Goal: Book appointment/travel/reservation

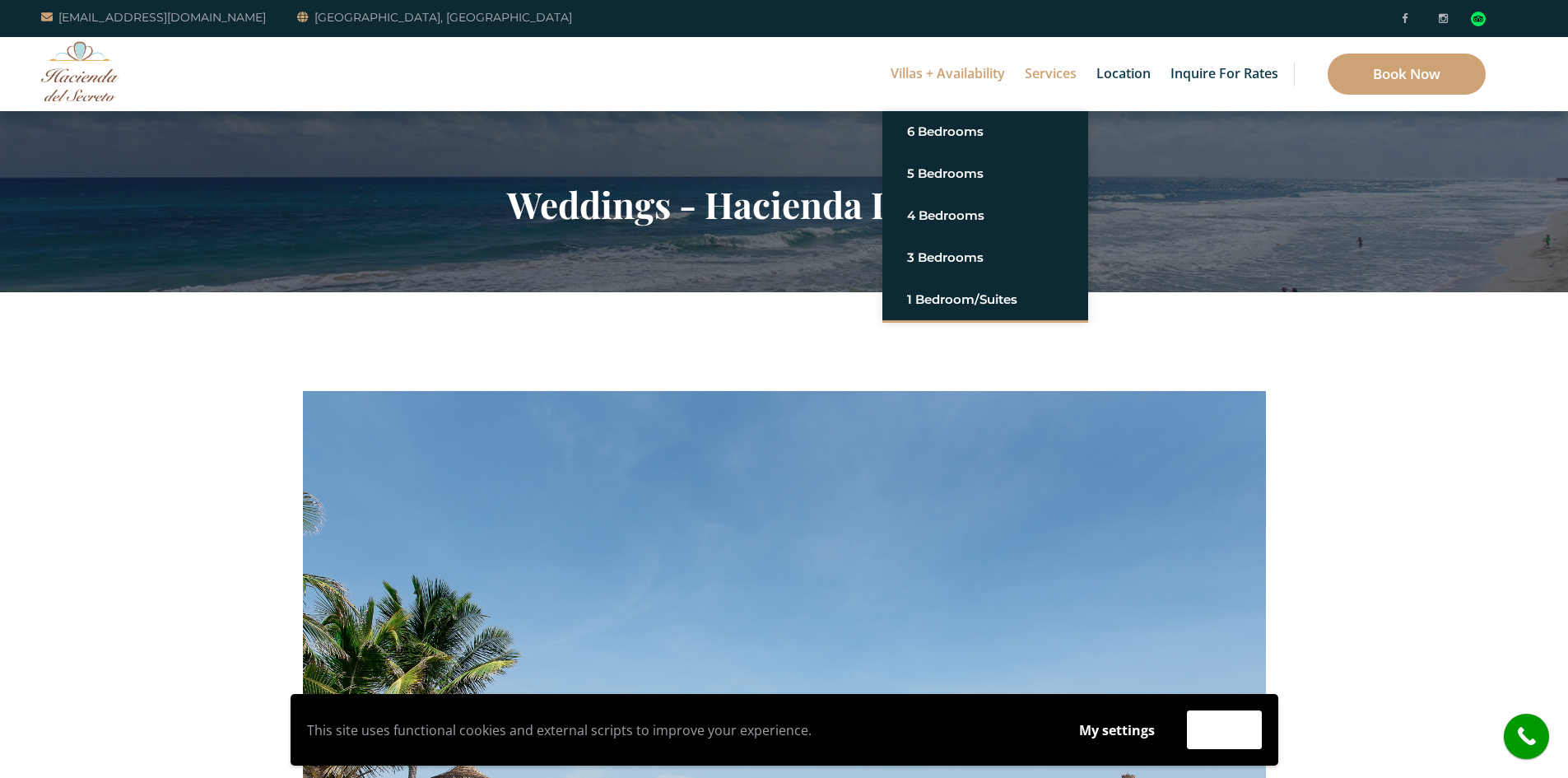
click at [897, 77] on link "Villas + Availability" at bounding box center [947, 74] width 131 height 74
click at [900, 69] on link "Villas + Availability" at bounding box center [947, 74] width 131 height 74
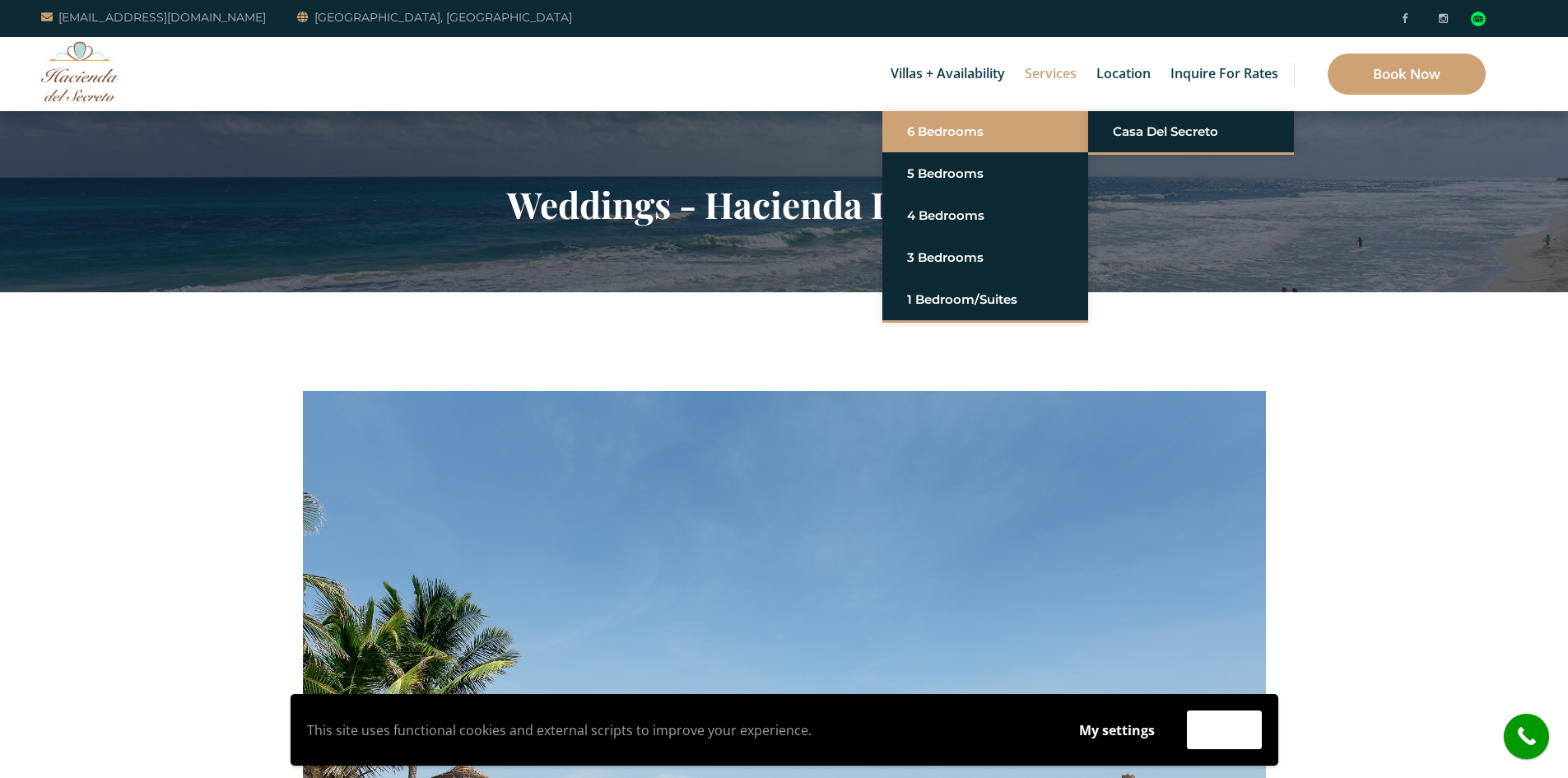
click at [960, 143] on link "6 Bedrooms" at bounding box center [984, 132] width 156 height 30
click at [1156, 122] on link "Casa del Secreto" at bounding box center [1190, 132] width 156 height 30
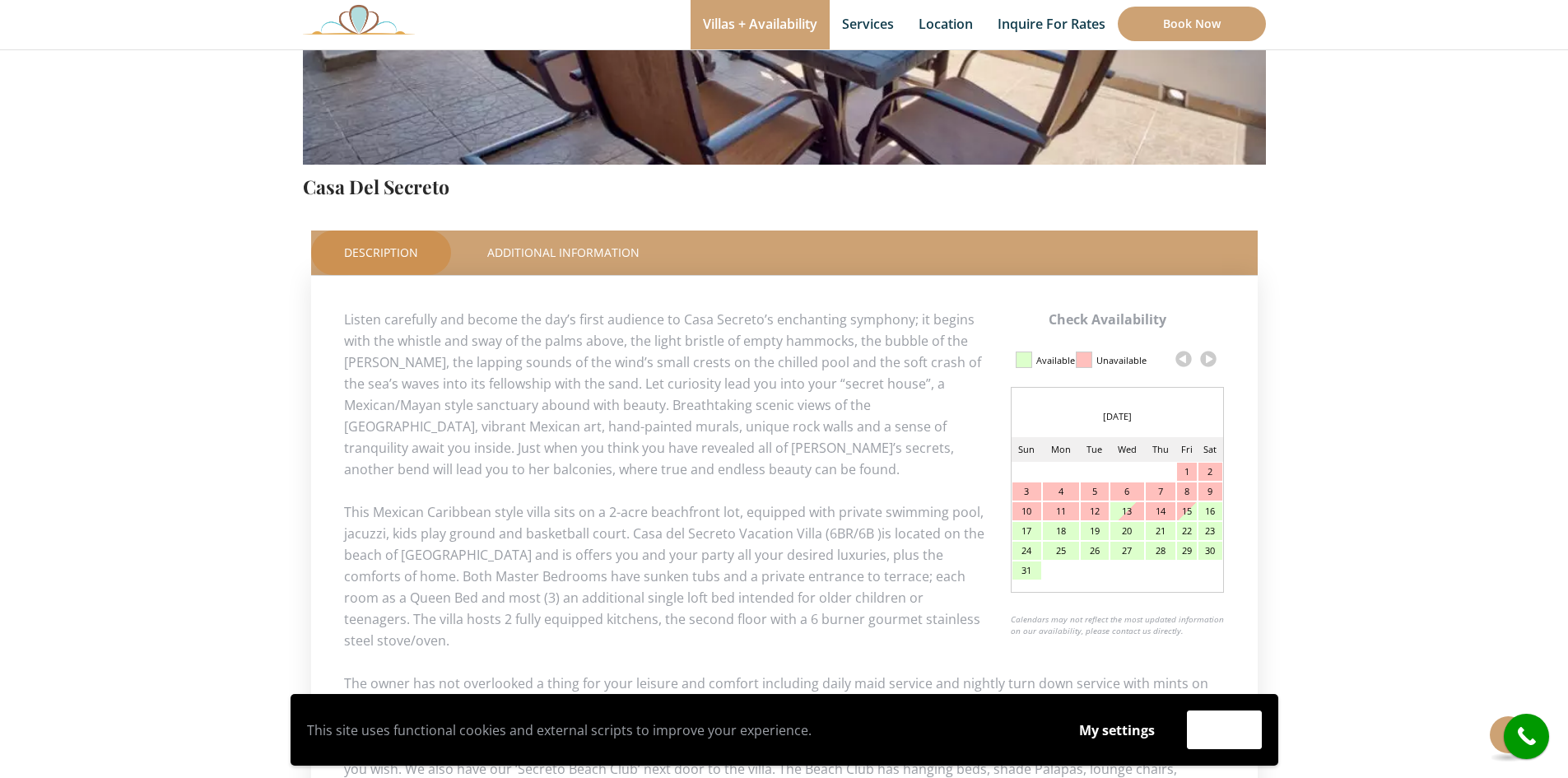
scroll to position [576, 0]
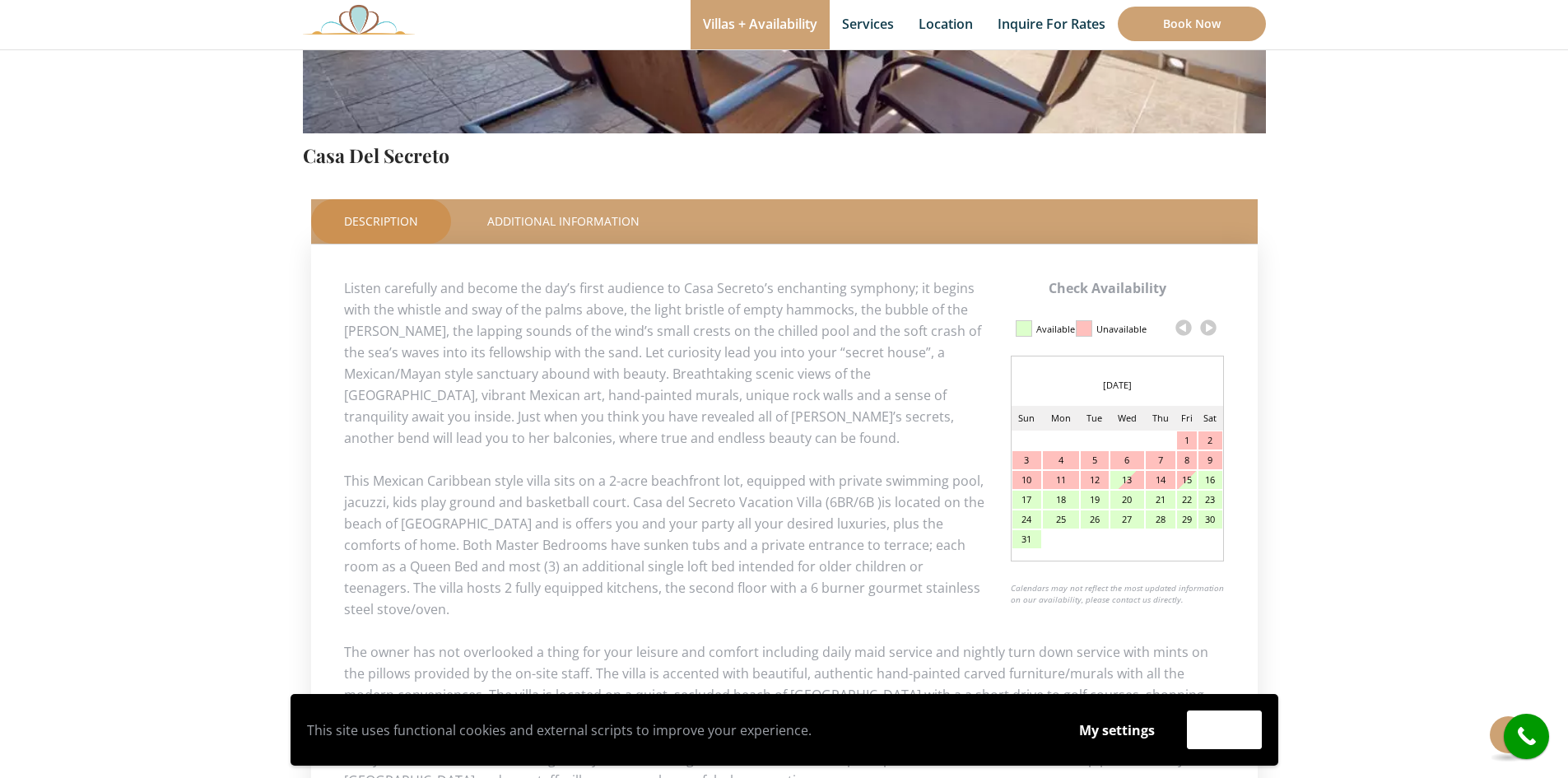
click at [566, 251] on div "Check Availability Calendar Updated on 2025, August 13 at 11:31 am Available Un…" at bounding box center [784, 576] width 947 height 663
click at [568, 237] on link "Additional Information" at bounding box center [563, 221] width 218 height 44
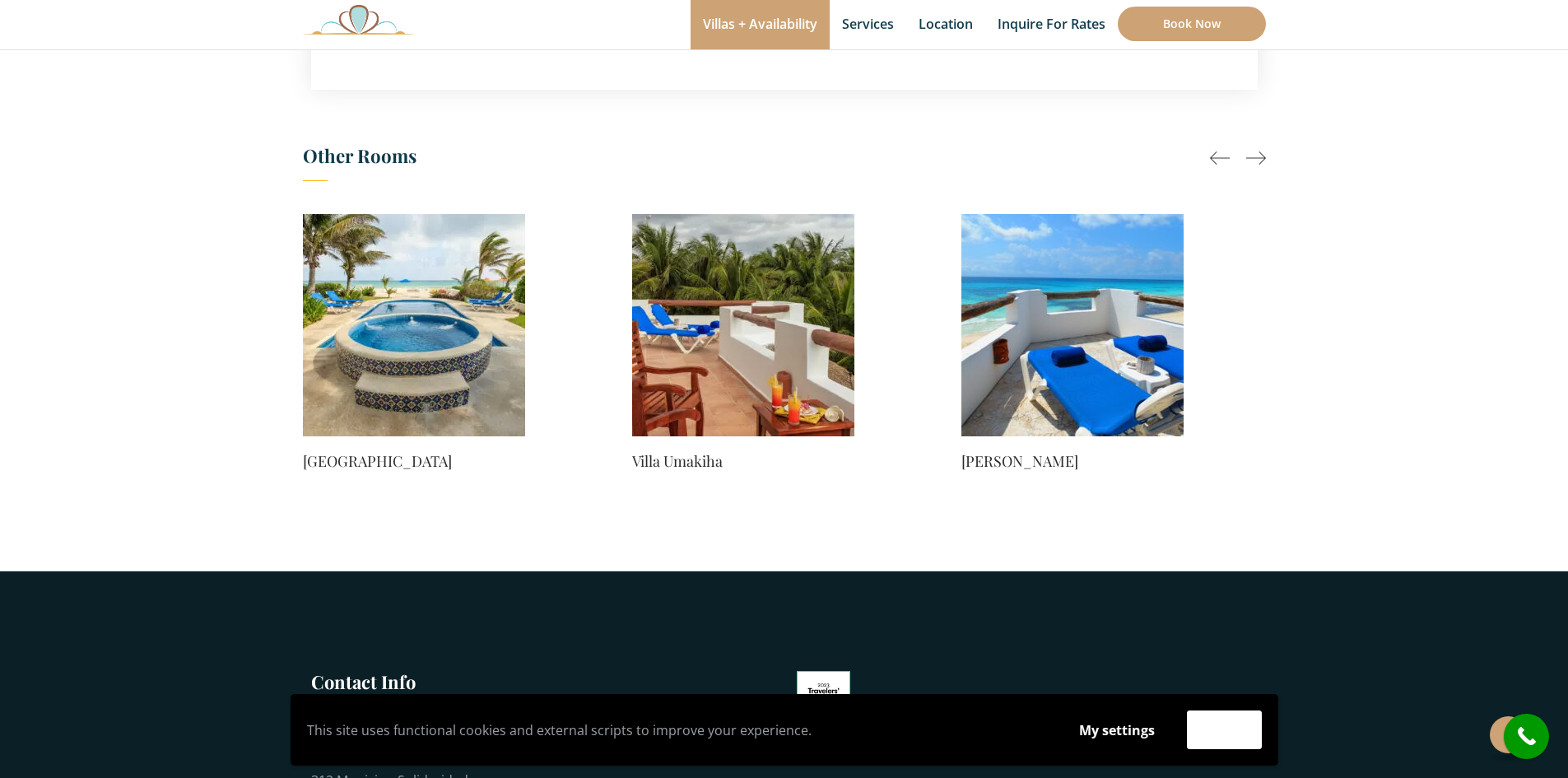
scroll to position [1223, 0]
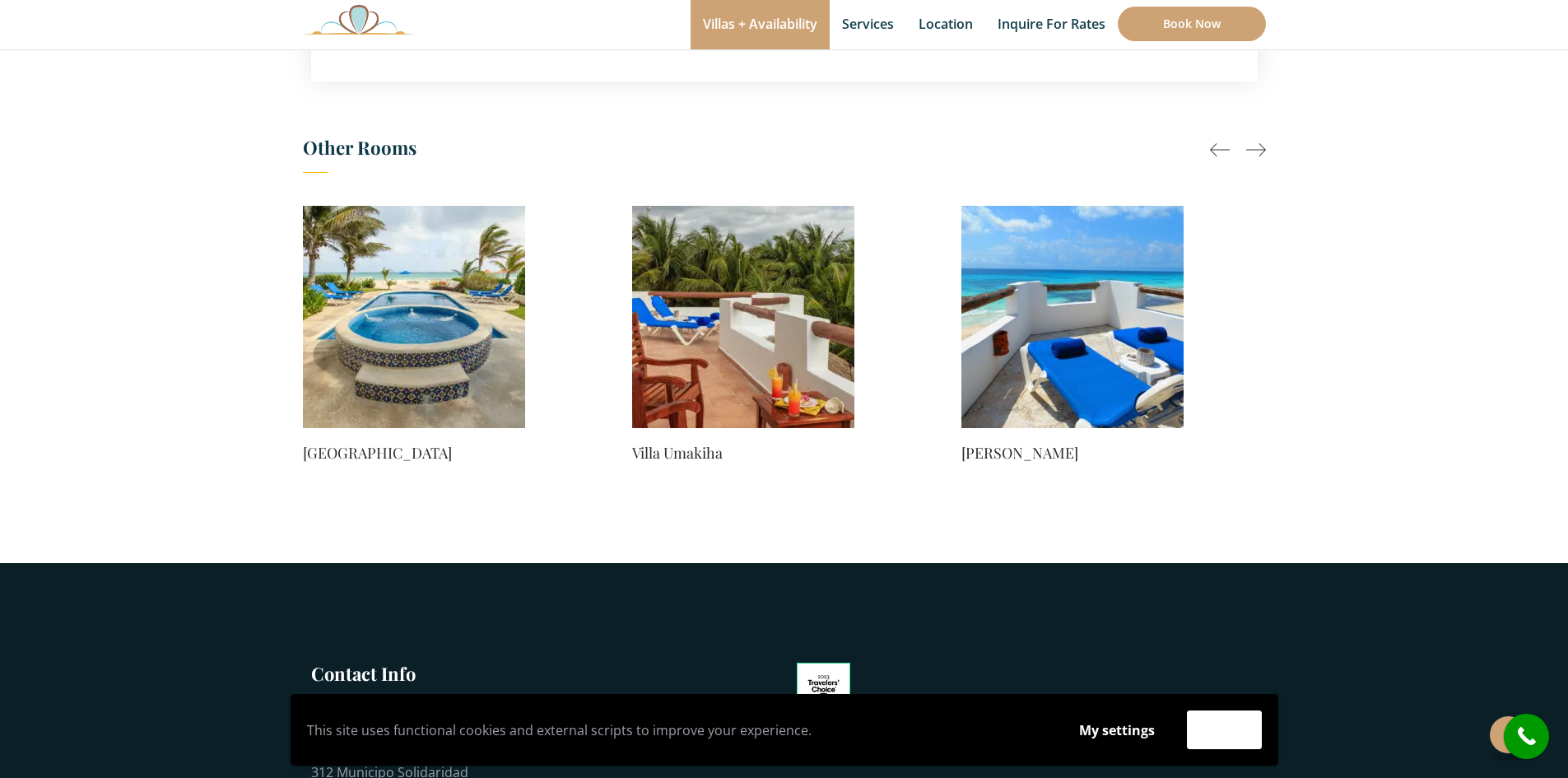
click at [1256, 156] on div at bounding box center [1255, 150] width 20 height 20
click at [1258, 150] on div at bounding box center [1255, 150] width 20 height 20
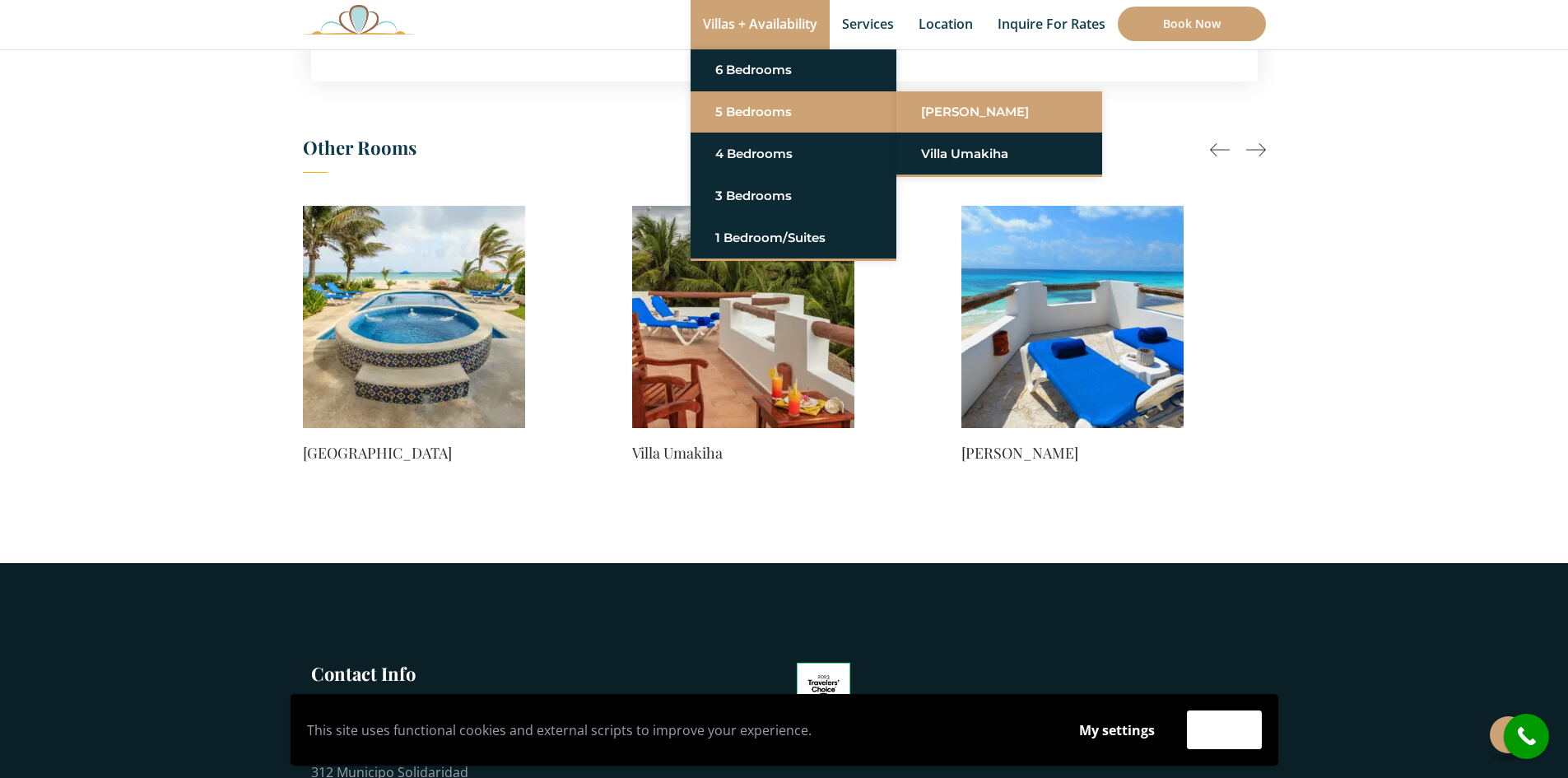
click at [938, 117] on link "[PERSON_NAME]" at bounding box center [999, 112] width 156 height 30
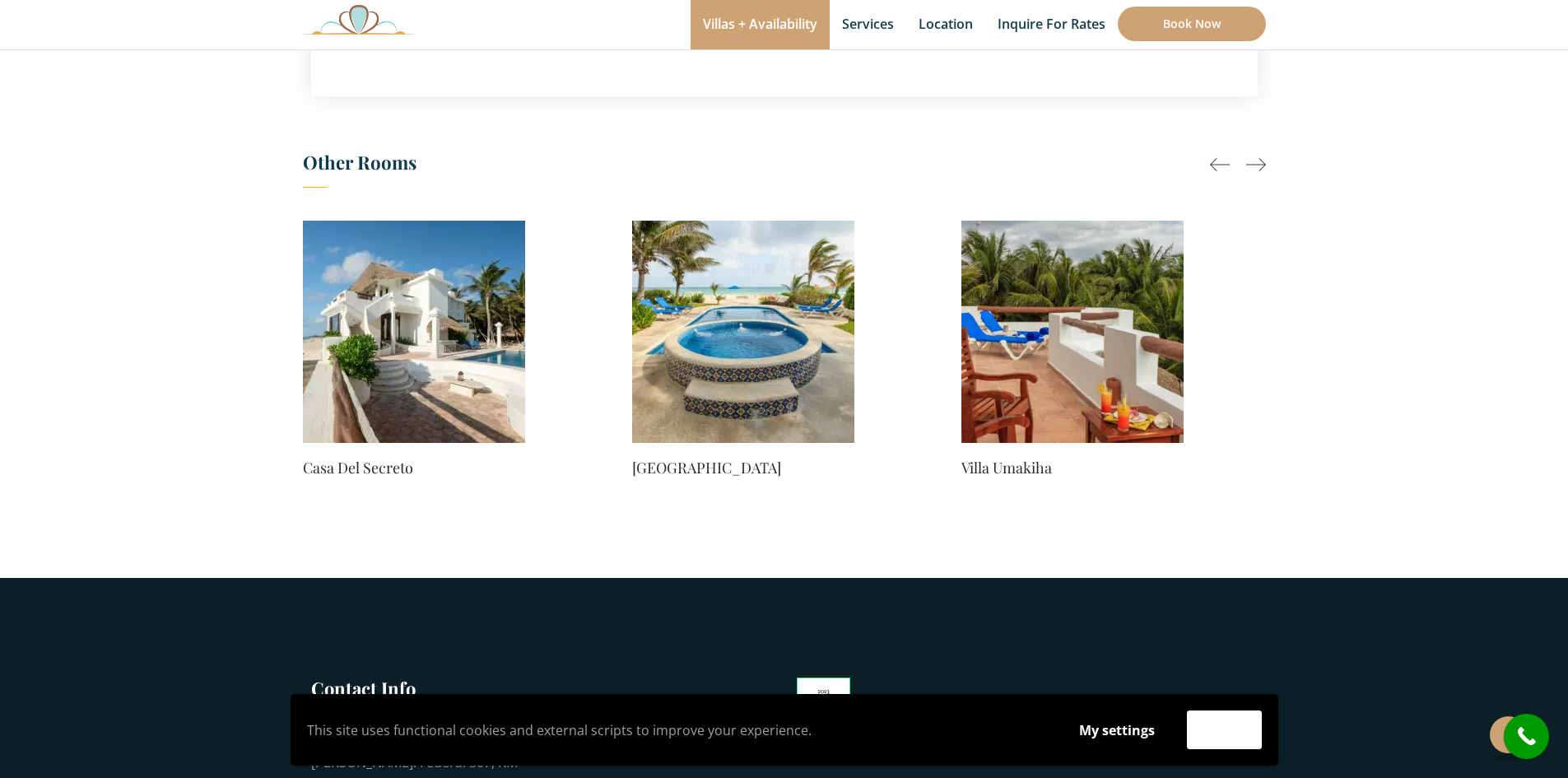
scroll to position [1235, 0]
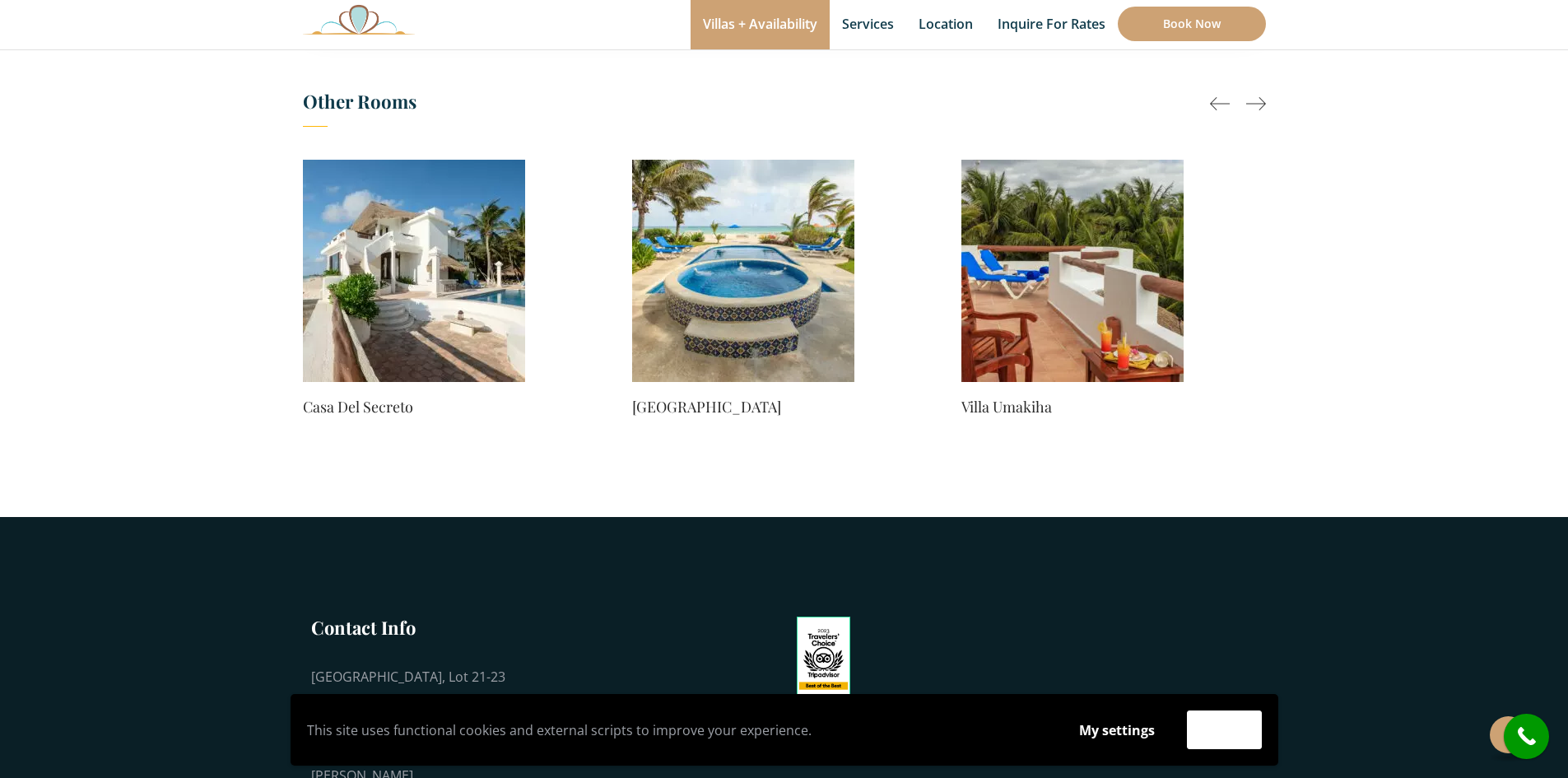
click at [733, 327] on img at bounding box center [743, 271] width 222 height 222
